Goal: Task Accomplishment & Management: Complete application form

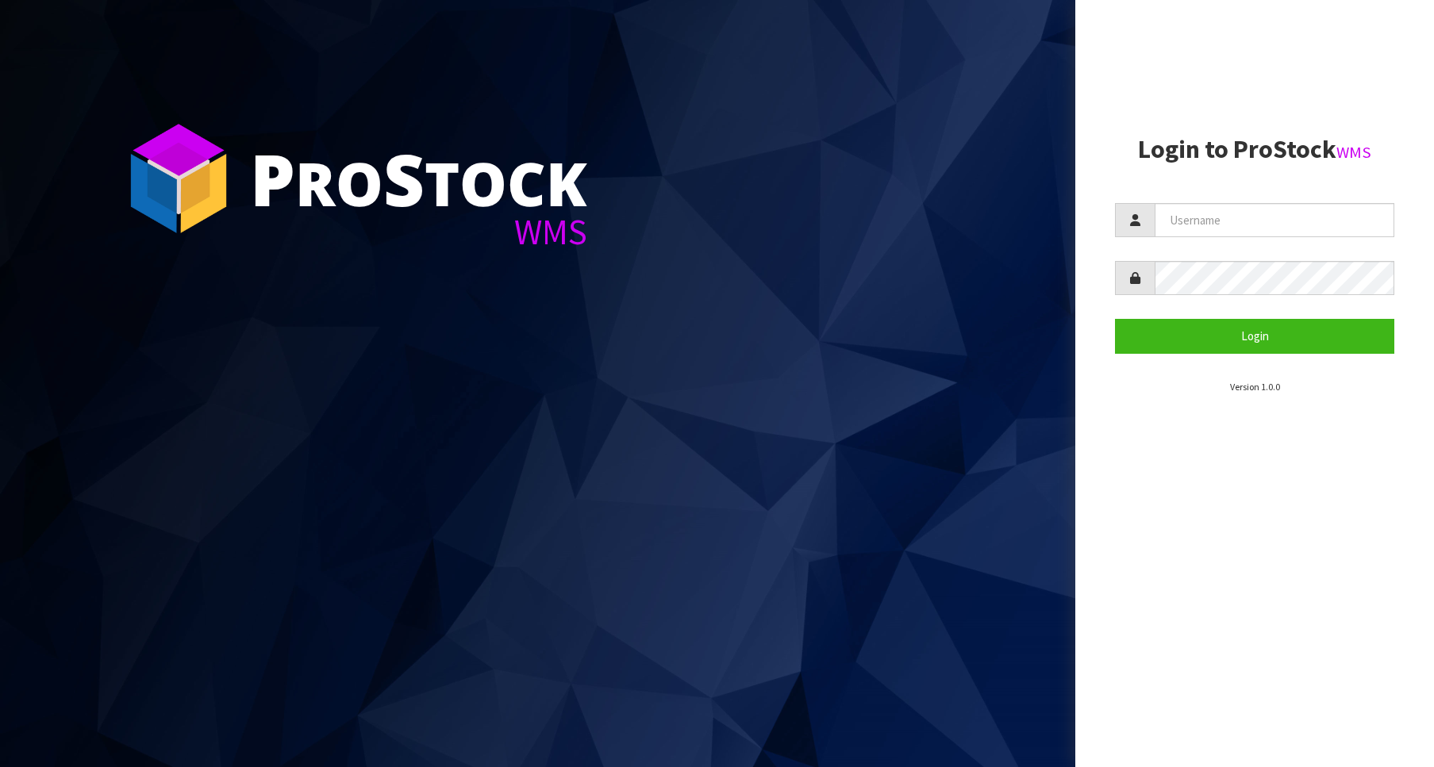
type input "Australianclutch"
click at [1128, 324] on button "Login" at bounding box center [1254, 336] width 279 height 34
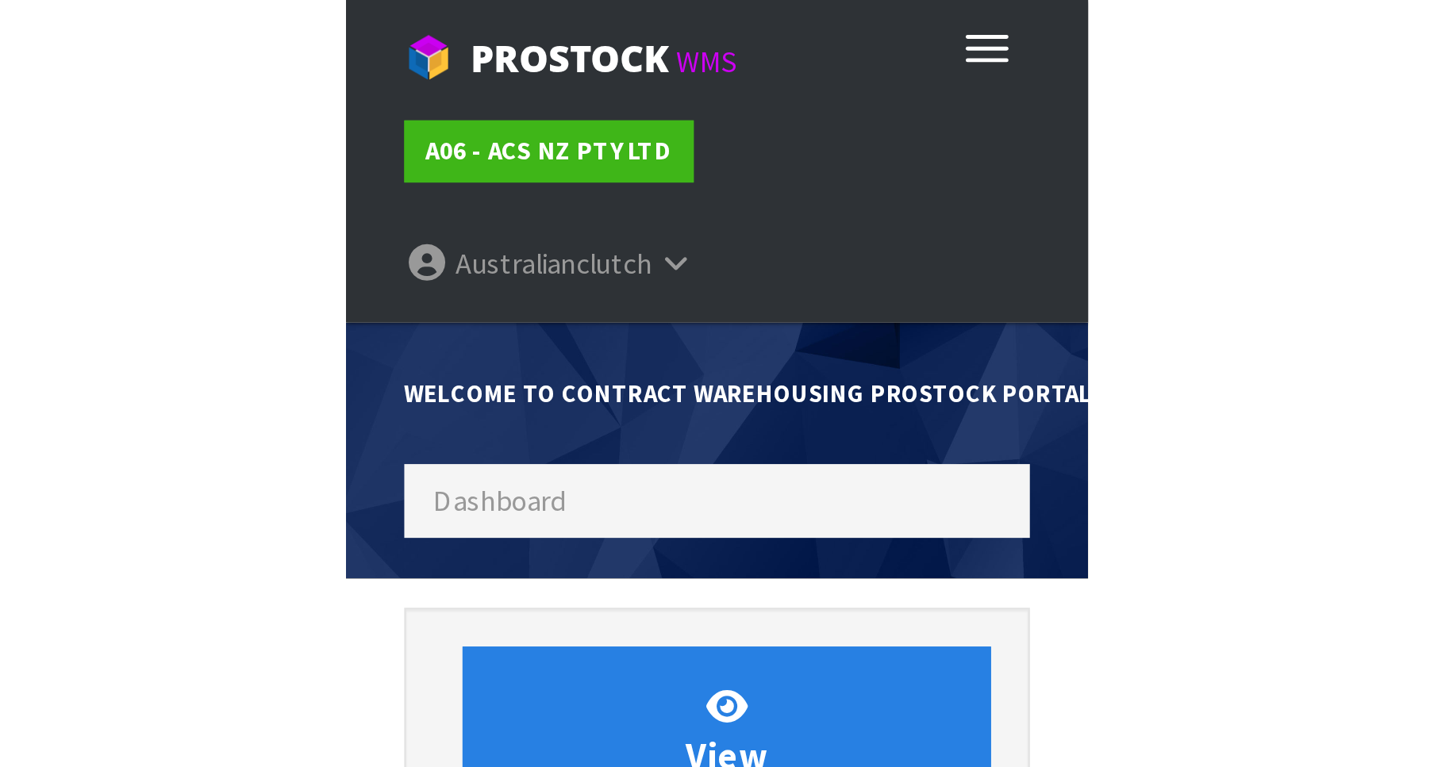
scroll to position [881, 603]
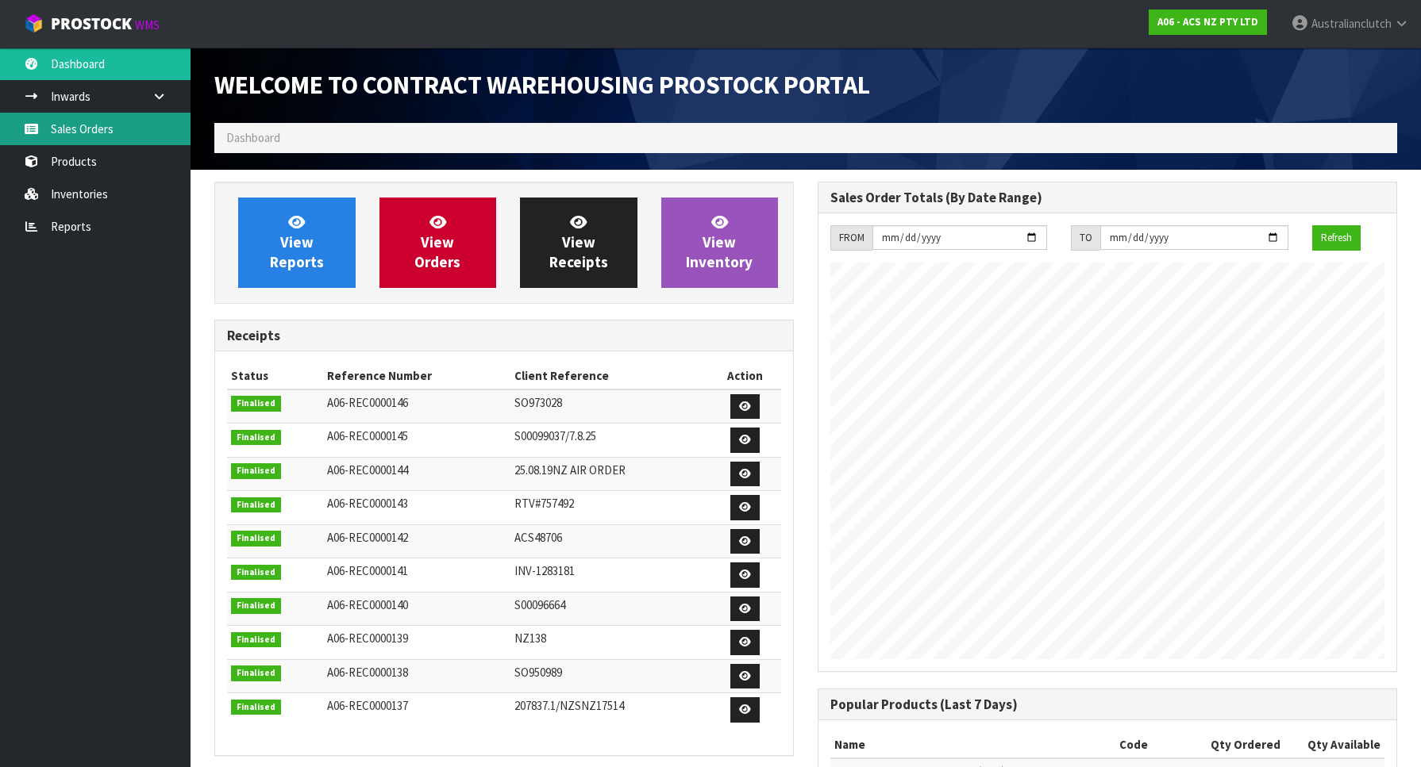
click at [107, 121] on link "Sales Orders" at bounding box center [95, 129] width 190 height 33
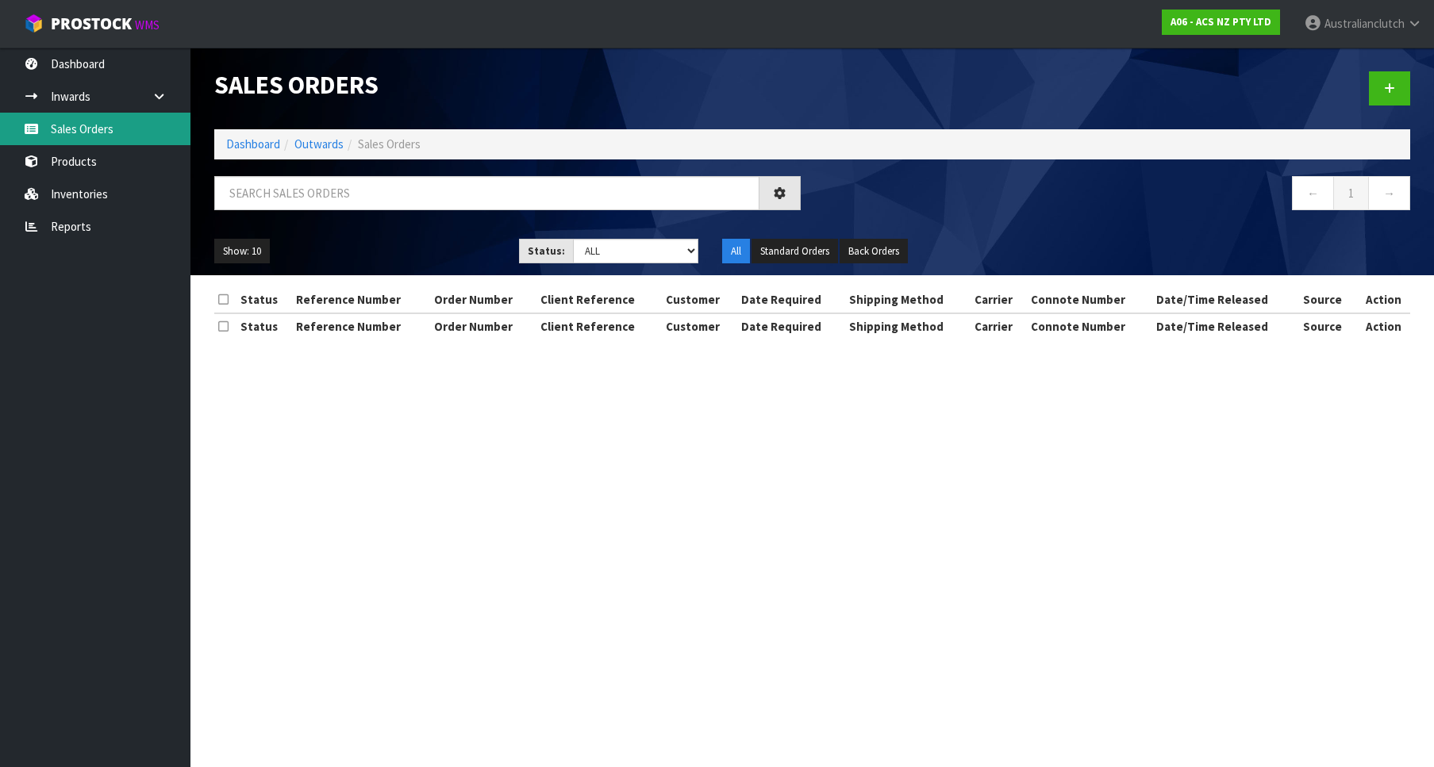
click at [118, 120] on div "Sales Orders Dashboard Outwards Sales Orders ← 1 → Show: 10 5 10 25 50 Status: …" at bounding box center [717, 183] width 1434 height 367
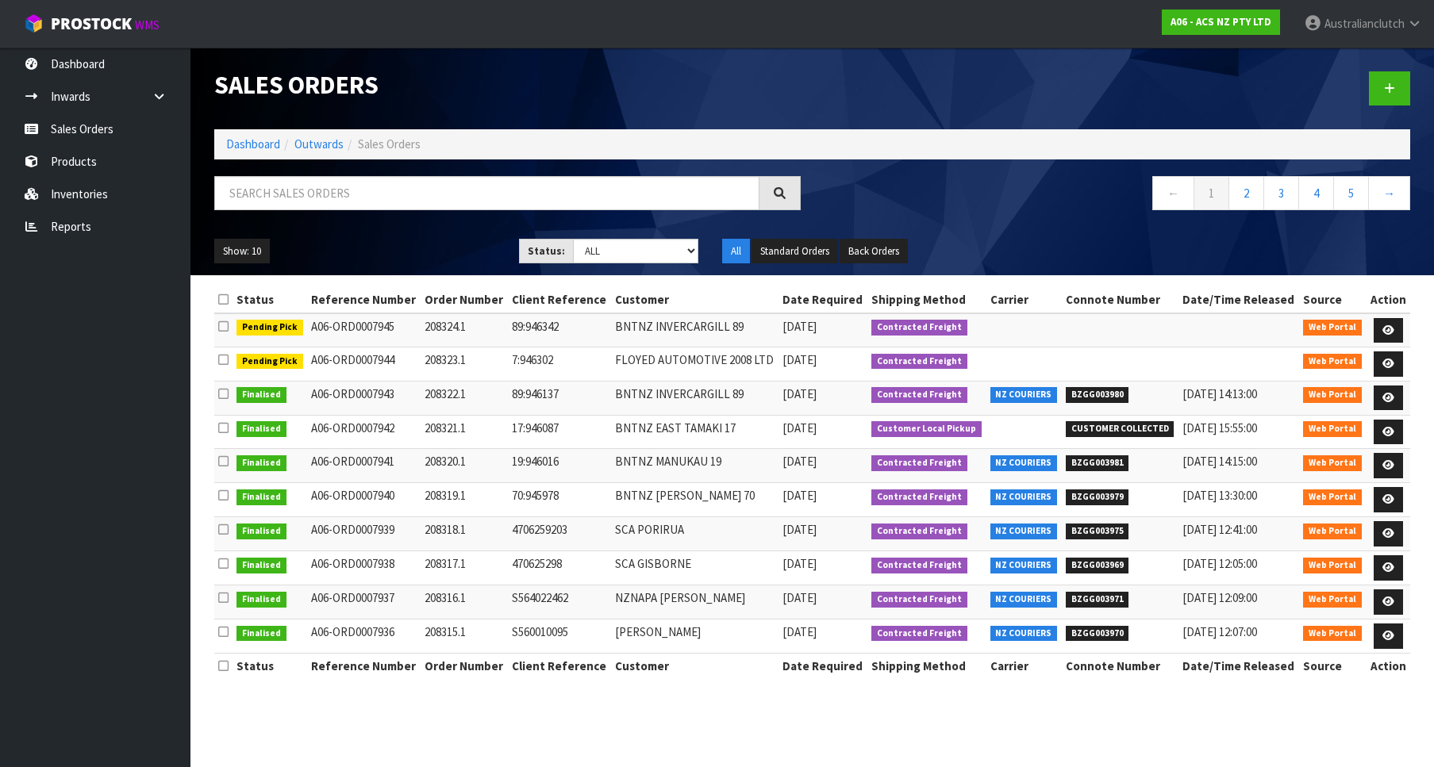
click at [1128, 105] on div at bounding box center [1118, 89] width 610 height 82
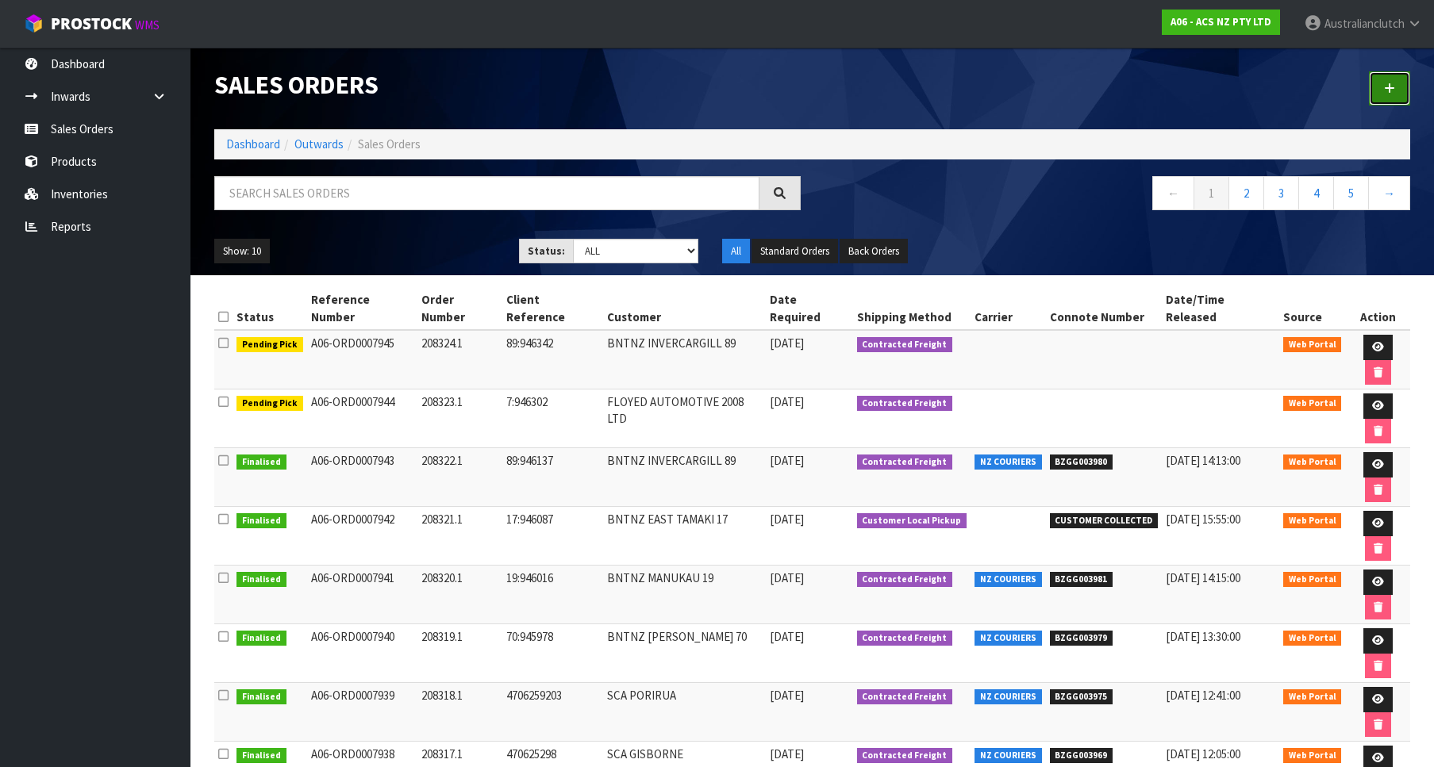
click at [1128, 91] on link at bounding box center [1389, 88] width 41 height 34
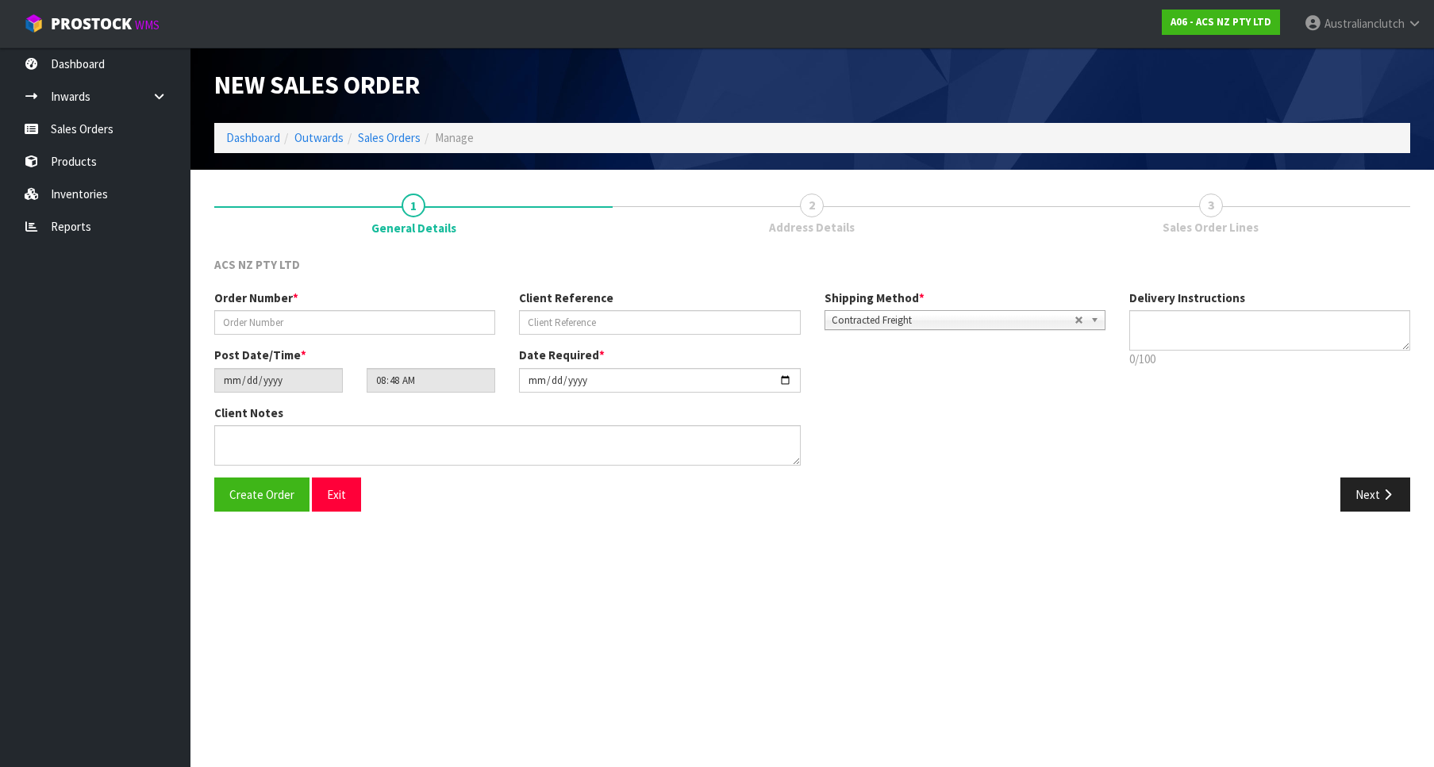
drag, startPoint x: 377, startPoint y: 340, endPoint x: 372, endPoint y: 323, distance: 18.1
click at [375, 340] on div "Order Number * Client Reference Shipping Method * Pickup Contracted Freight Con…" at bounding box center [659, 318] width 915 height 57
click at [372, 323] on input "text" at bounding box center [354, 322] width 281 height 25
paste input "208325.1"
type input "208325.1"
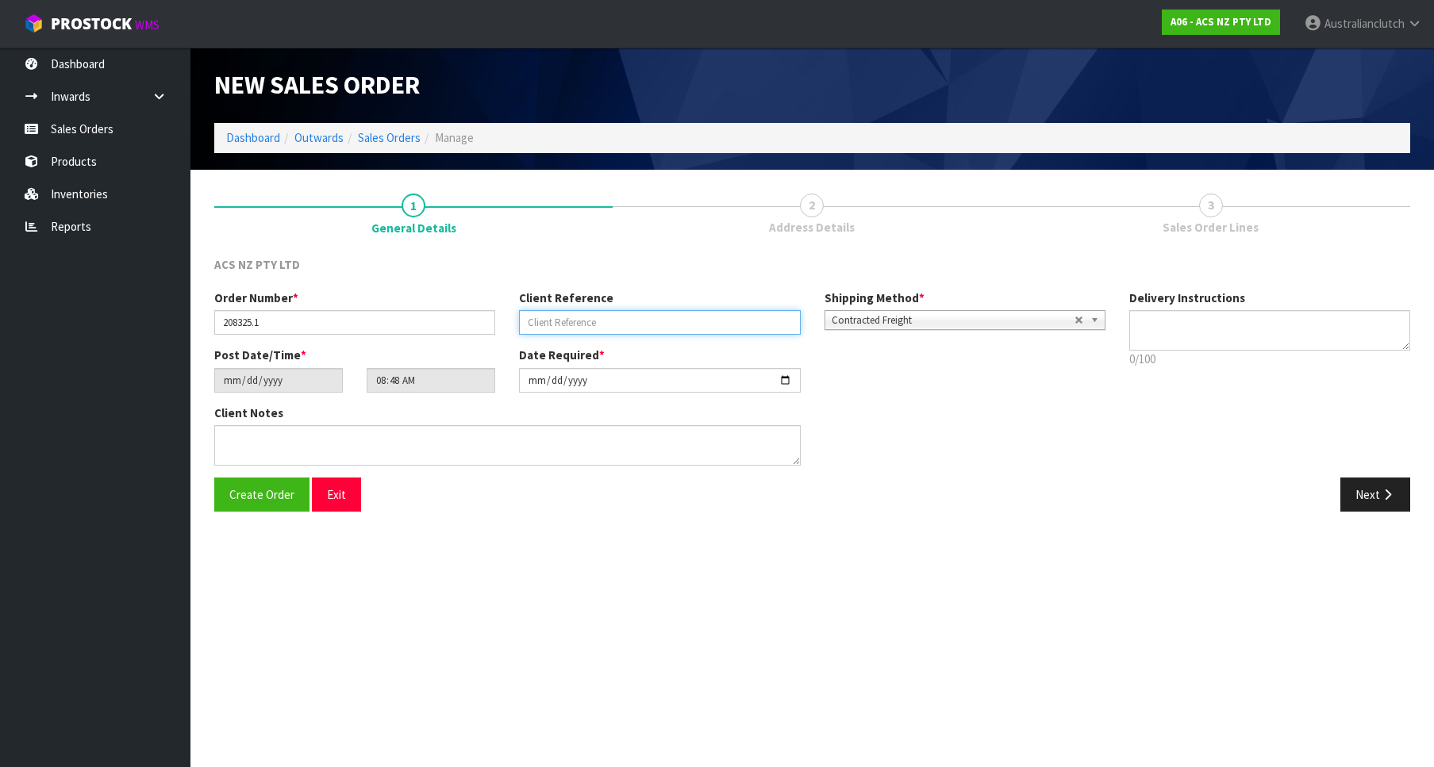
click at [794, 323] on input "text" at bounding box center [659, 322] width 281 height 25
paste input "15:946445"
type input "15:946445"
click at [1128, 357] on p "0/100" at bounding box center [1269, 359] width 281 height 17
click at [1021, 323] on span "Contracted Freight" at bounding box center [953, 320] width 243 height 19
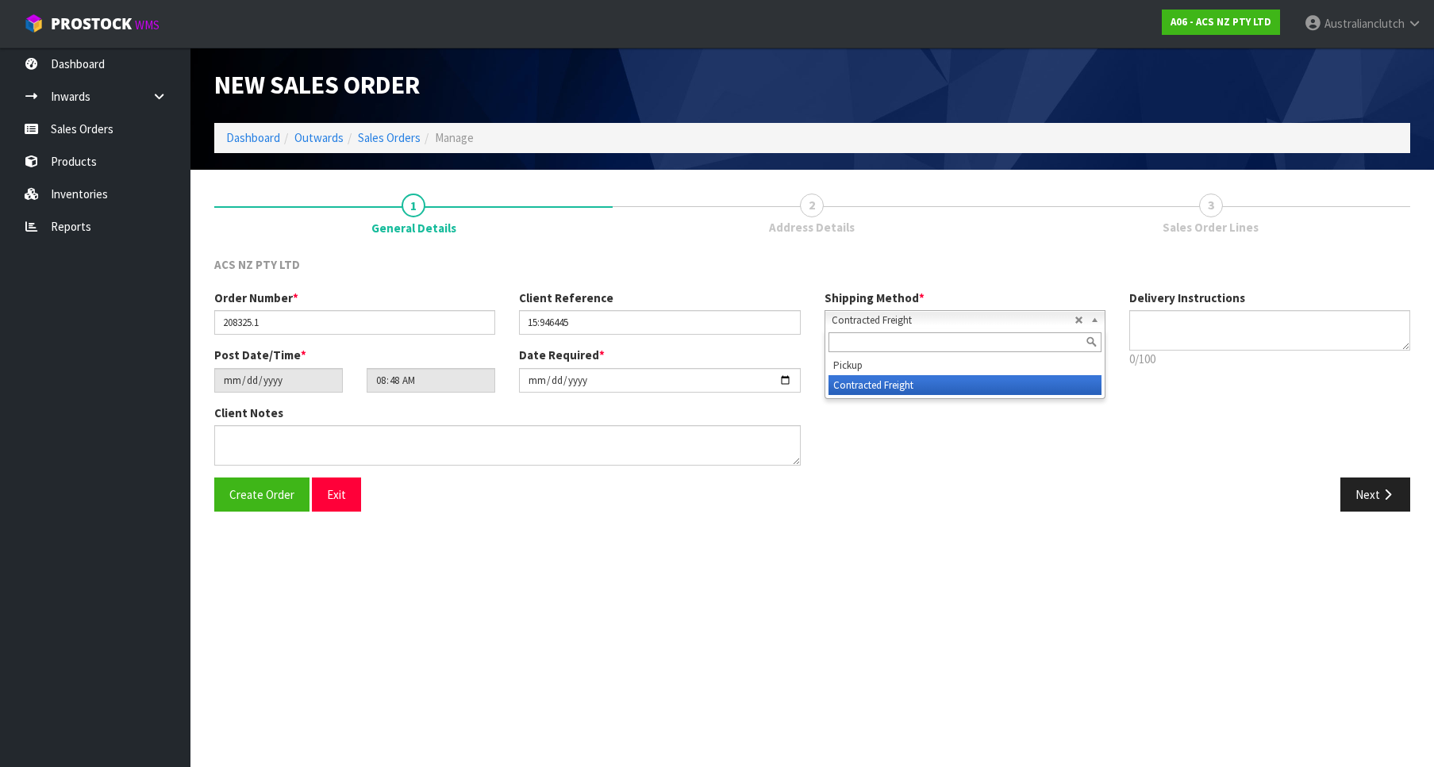
click at [1018, 357] on li "Pickup" at bounding box center [965, 366] width 273 height 20
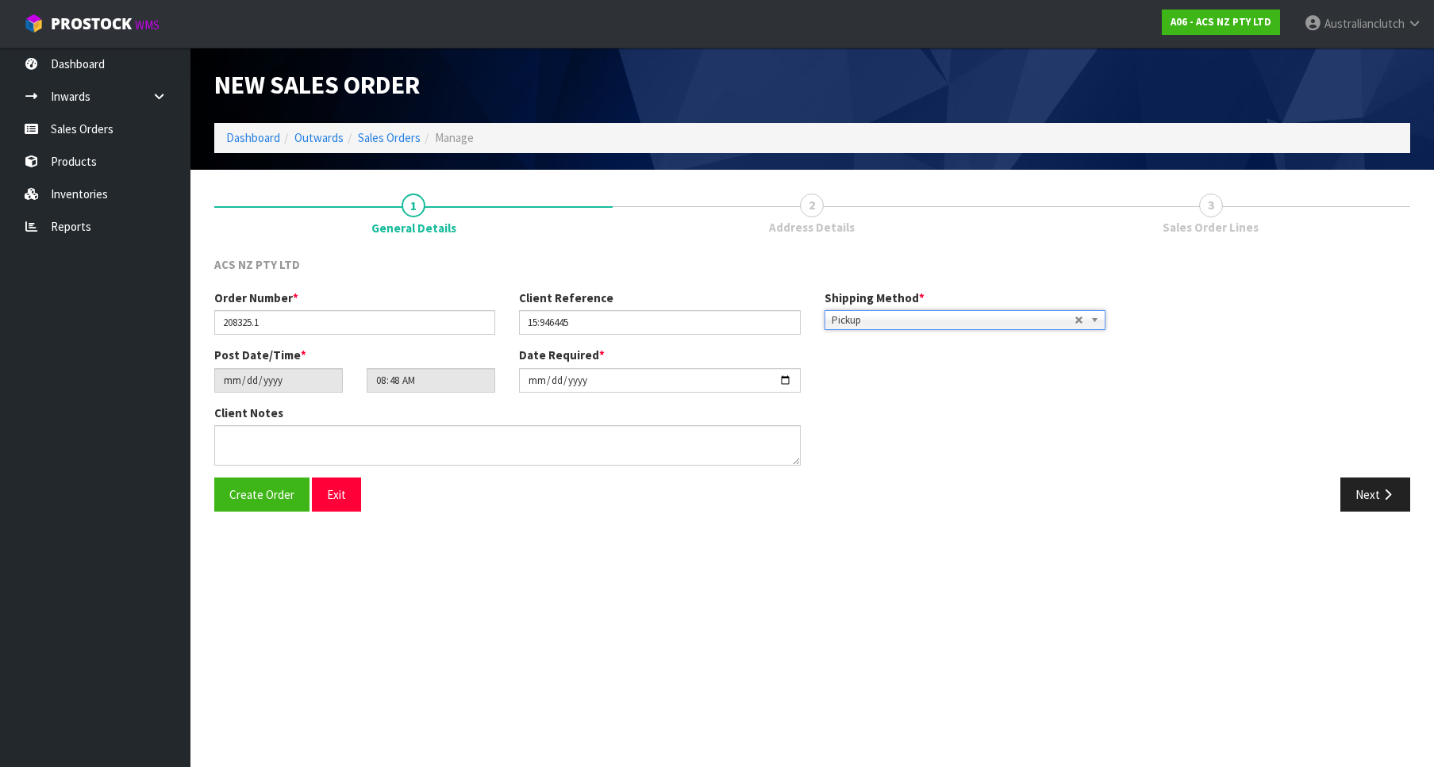
click at [1128, 513] on div "Create Order Exit Next" at bounding box center [812, 501] width 1220 height 46
click at [1128, 490] on button "Next" at bounding box center [1375, 495] width 70 height 34
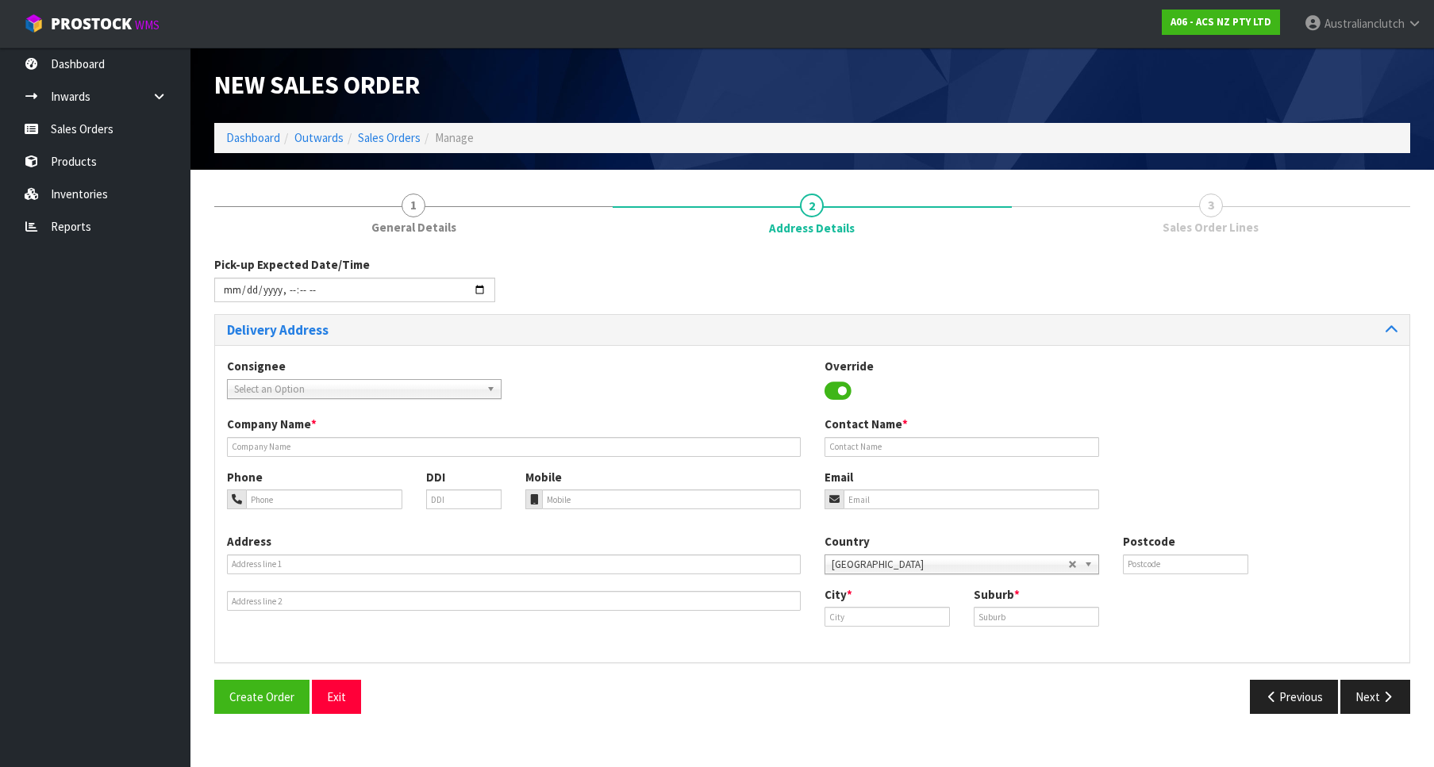
click at [474, 399] on div "Select an Option" at bounding box center [364, 389] width 275 height 20
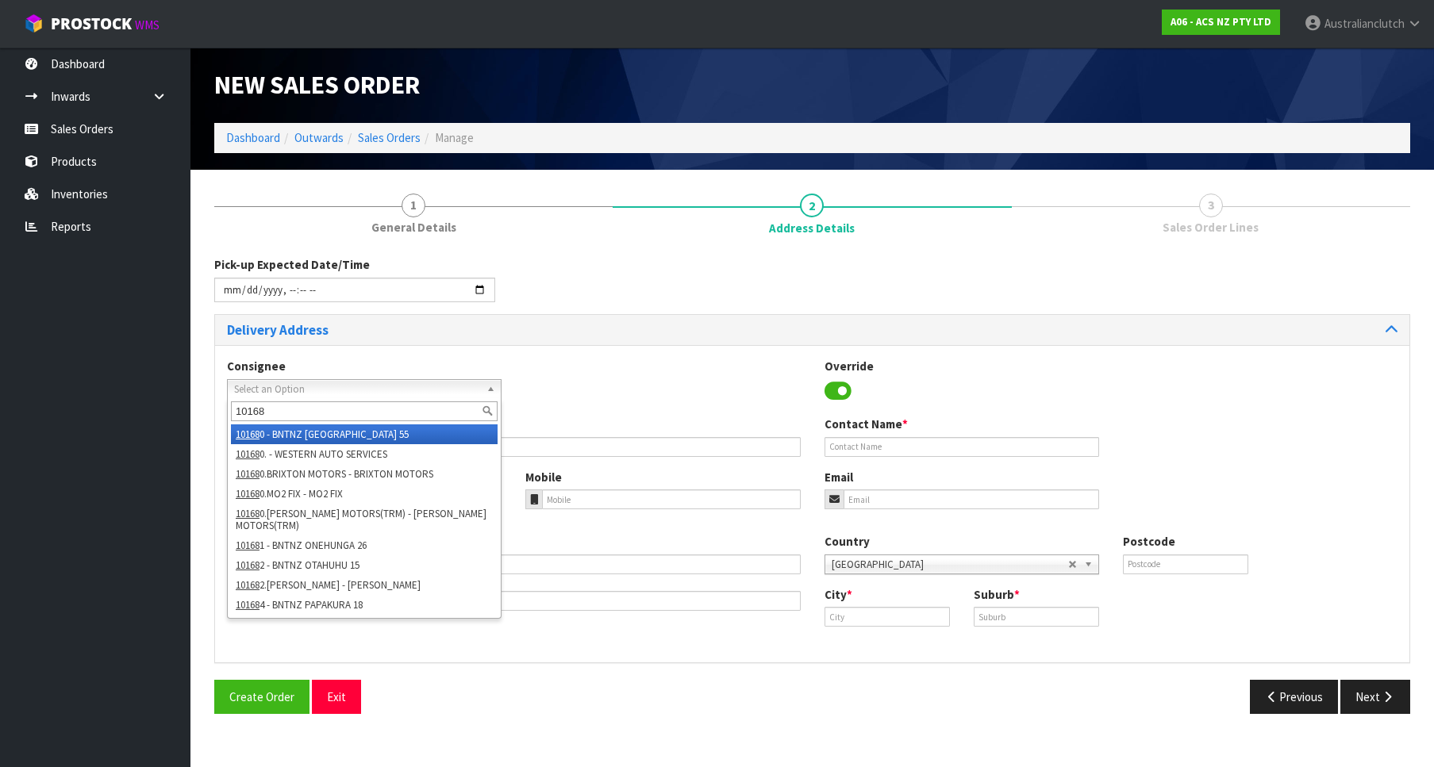
type input "101682"
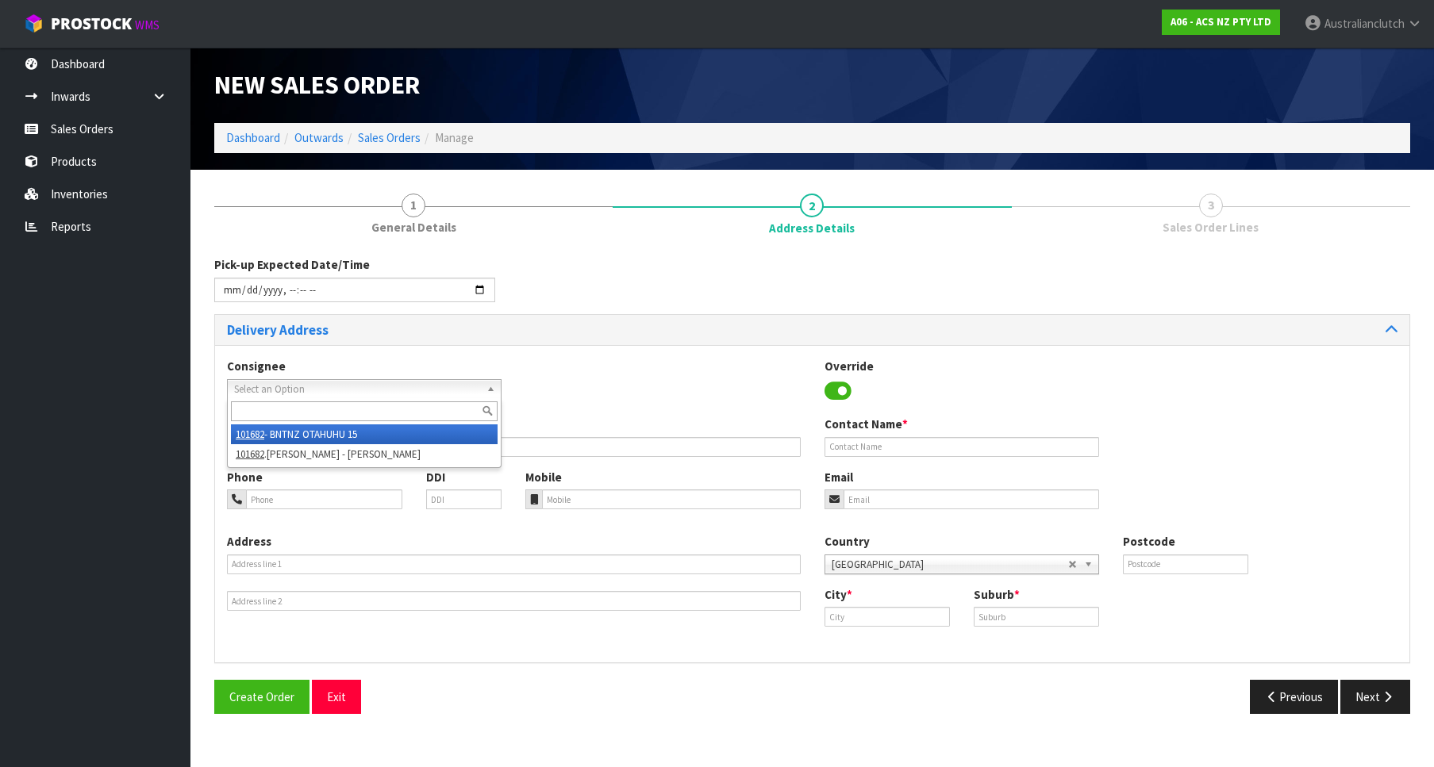
type input "BNTNZ OTAHUHU 15"
type input "[STREET_ADDRESS]"
type input "1062"
type input "OTAHUHU"
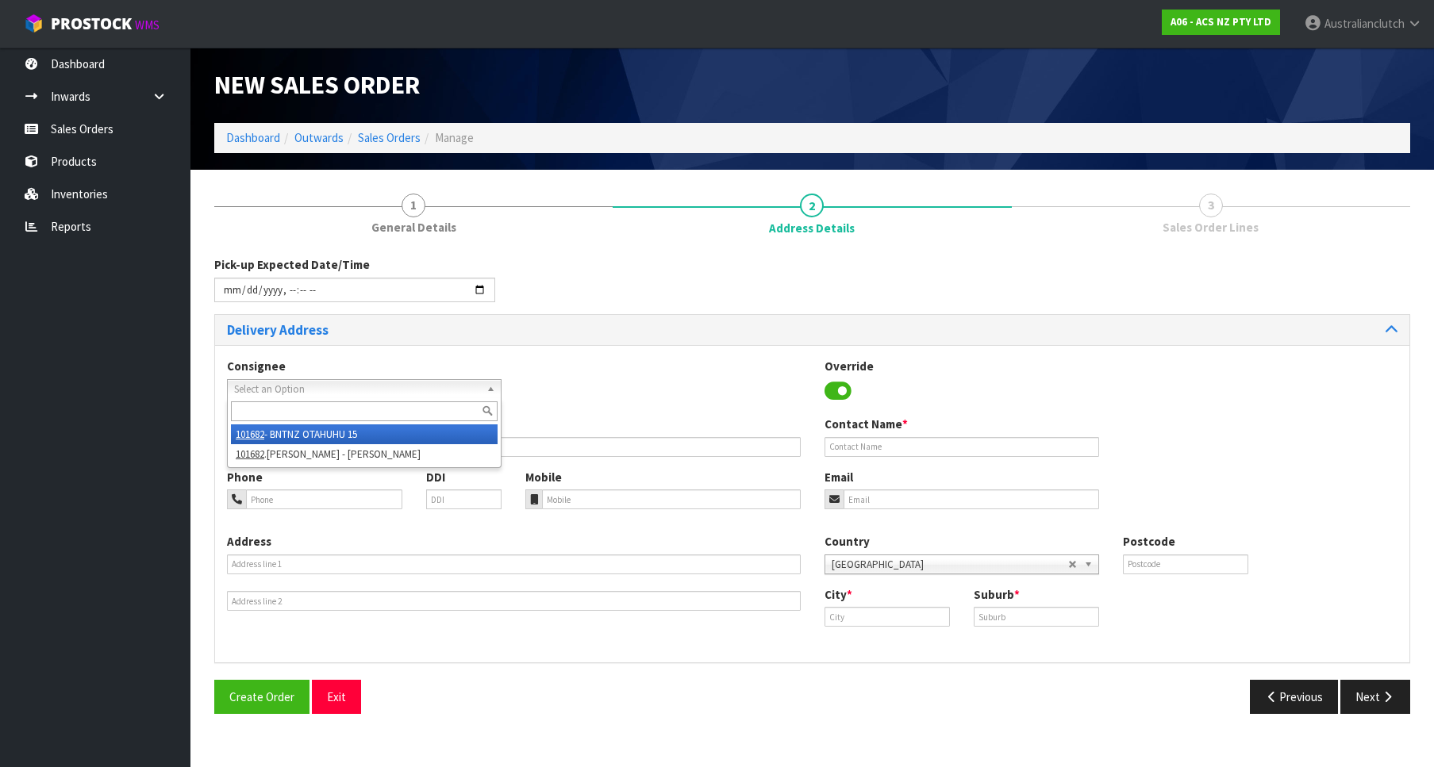
type input "OTAHUHU"
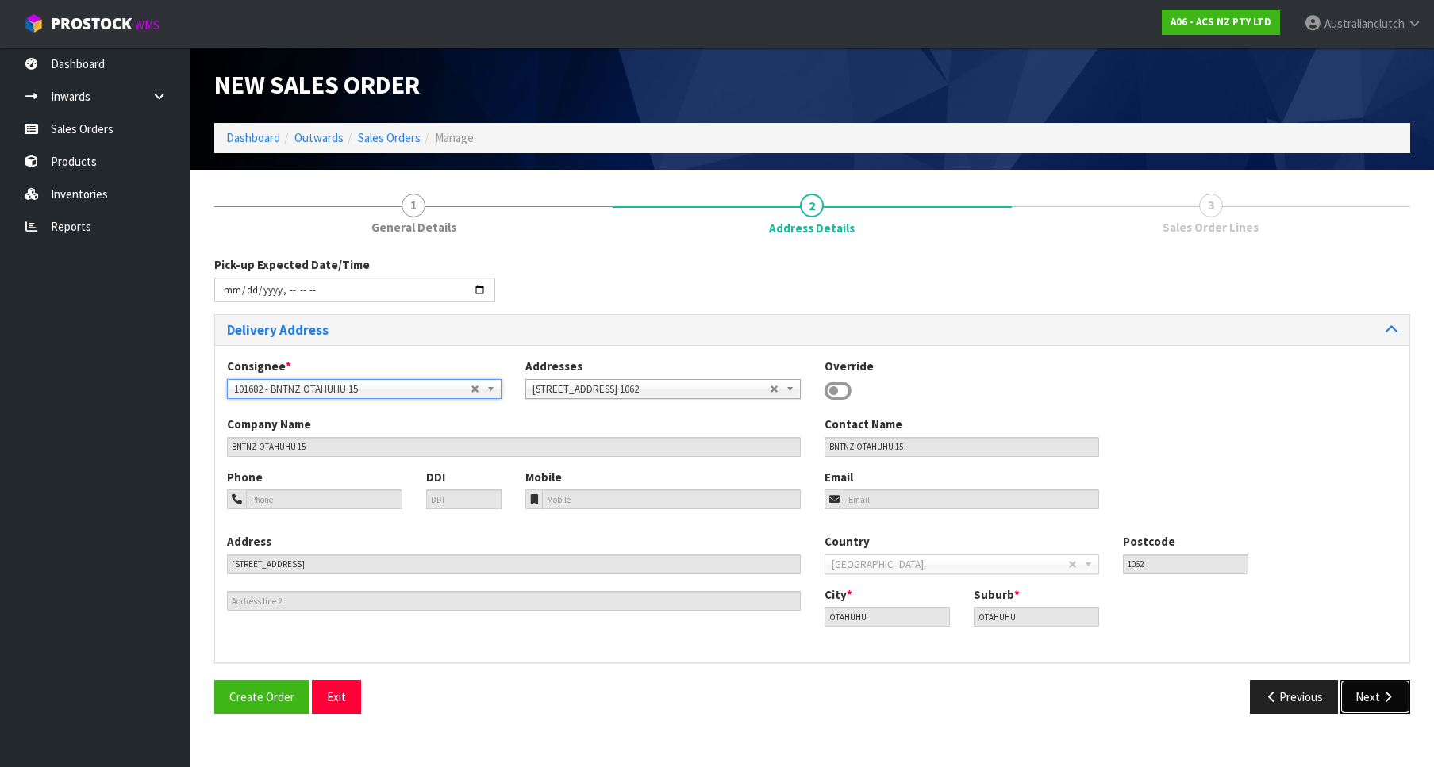
click at [1128, 595] on button "Next" at bounding box center [1375, 697] width 70 height 34
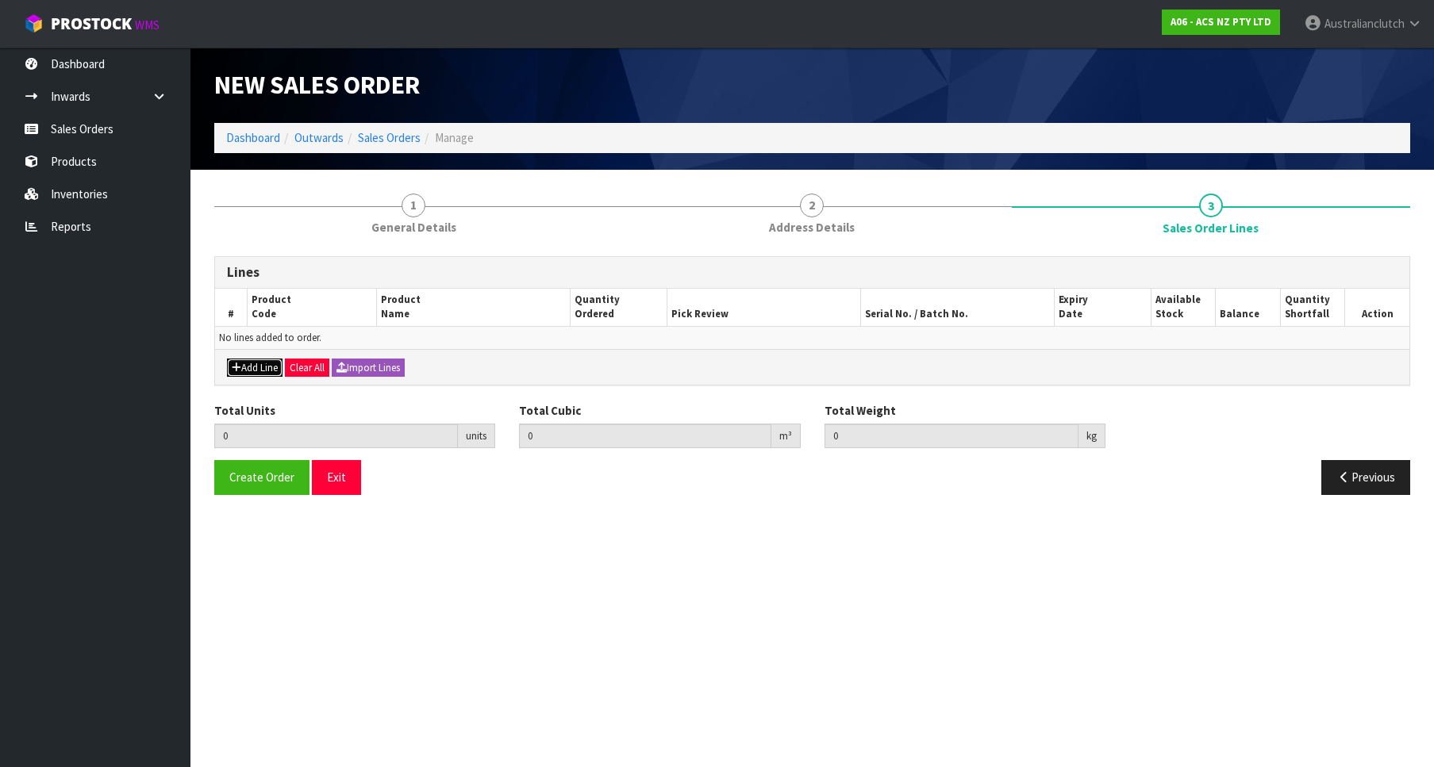
click at [248, 375] on button "Add Line" at bounding box center [255, 368] width 56 height 19
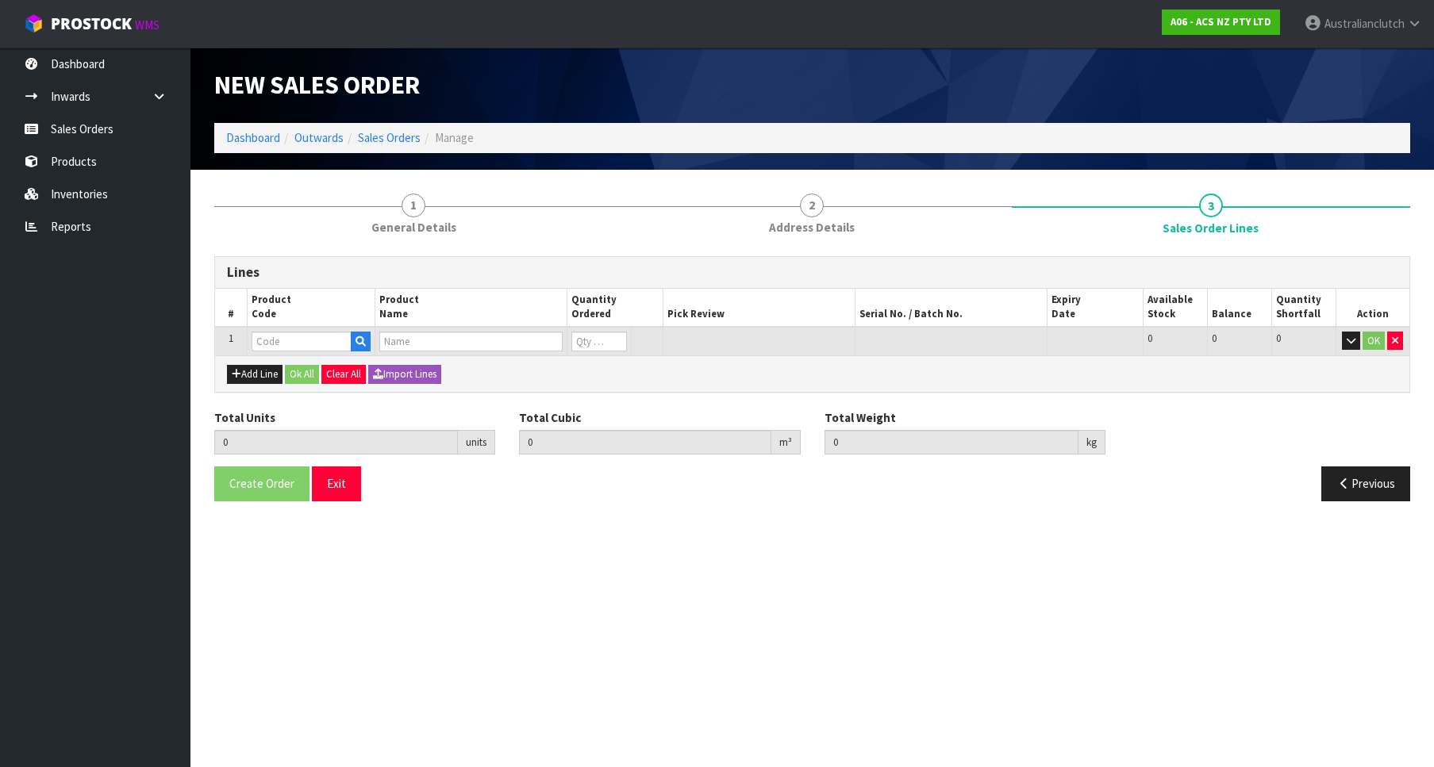
click at [288, 362] on div "Add Line Ok All Clear All Import Lines" at bounding box center [812, 374] width 1194 height 36
click at [294, 355] on td at bounding box center [311, 341] width 128 height 29
click at [320, 345] on input "text" at bounding box center [302, 342] width 100 height 20
paste input "KIZ35009"
type input "KIZ35009"
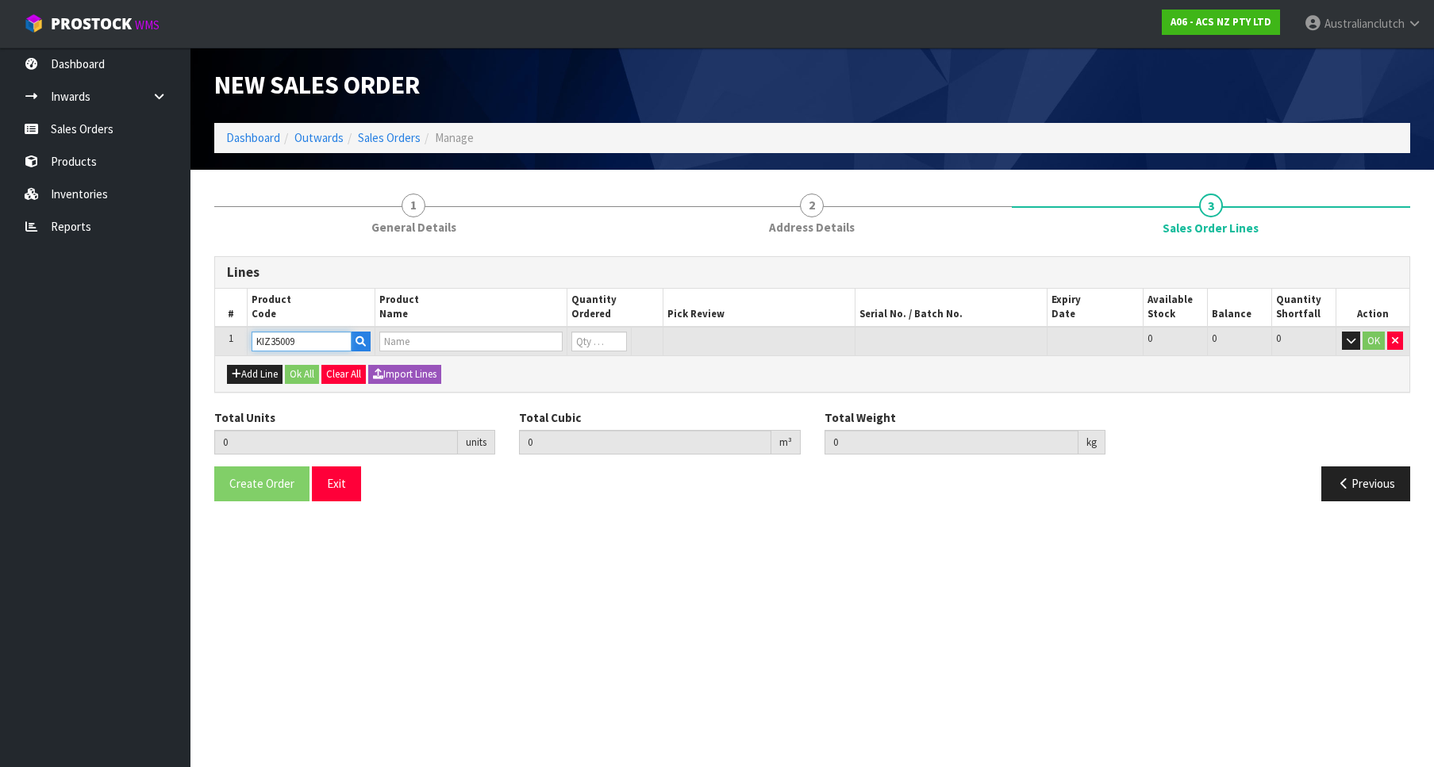
type input "0.000000"
type input "0.000"
type input "KIT COM ISUZU FRR,FSS90"
type input "0"
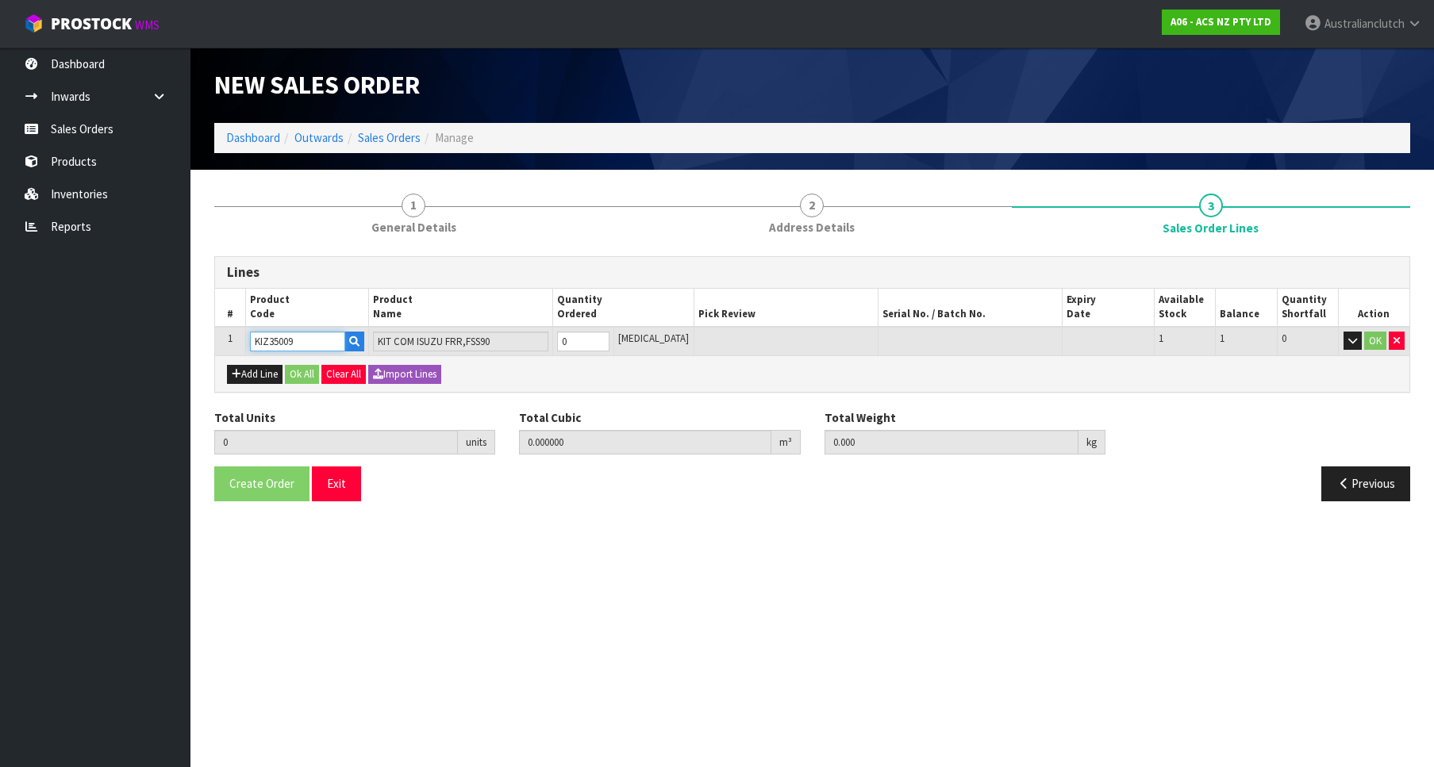
type input "1"
type input "0.0442"
type input "31.85"
type input "1"
click at [609, 341] on input "1" at bounding box center [583, 342] width 52 height 20
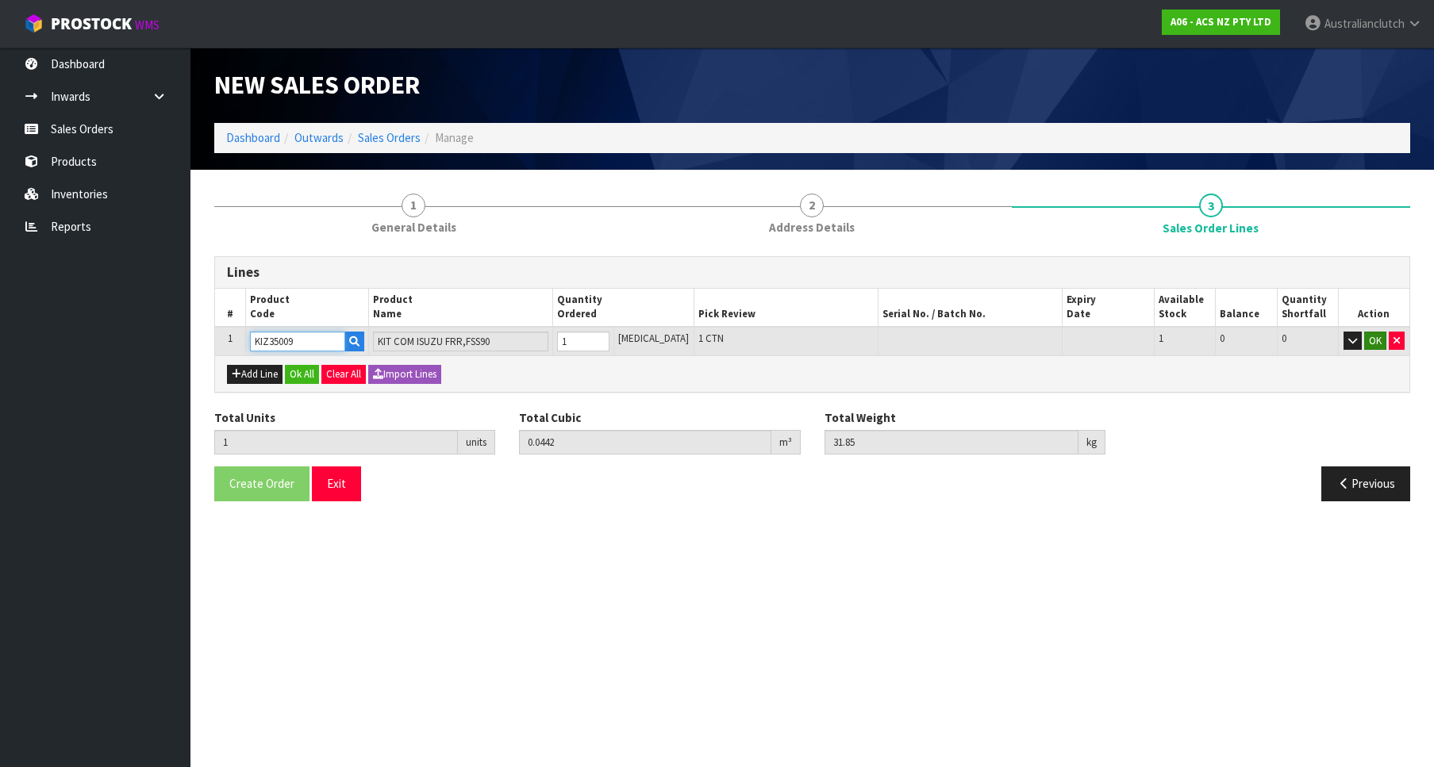
type input "KIZ35009"
click at [1128, 337] on button "OK" at bounding box center [1375, 341] width 22 height 19
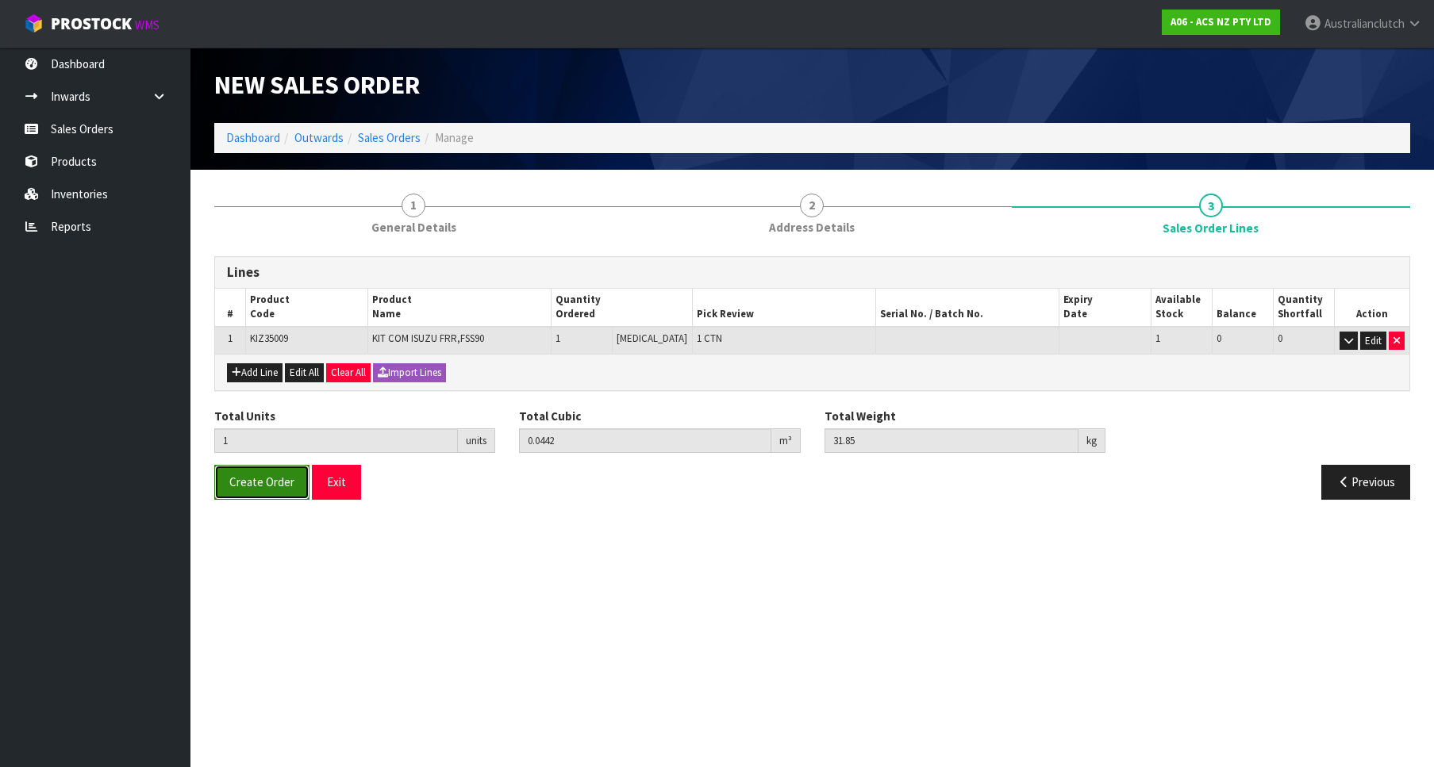
click at [235, 489] on span "Create Order" at bounding box center [261, 482] width 65 height 15
